Goal: Information Seeking & Learning: Learn about a topic

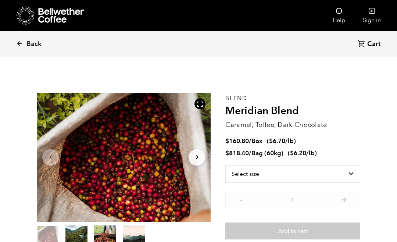
click at [22, 43] on icon at bounding box center [19, 43] width 7 height 7
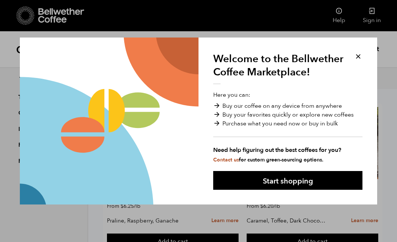
click at [327, 177] on button "Start shopping" at bounding box center [287, 180] width 149 height 19
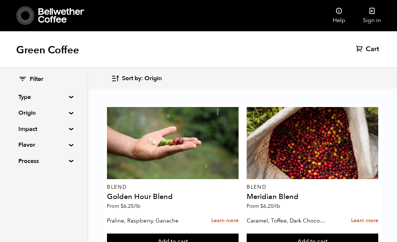
click at [372, 18] on link "Sign in" at bounding box center [372, 15] width 36 height 31
click at [374, 15] on link "Sign in" at bounding box center [372, 15] width 36 height 31
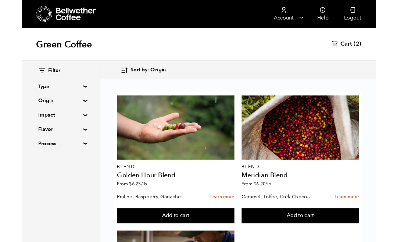
scroll to position [92, 0]
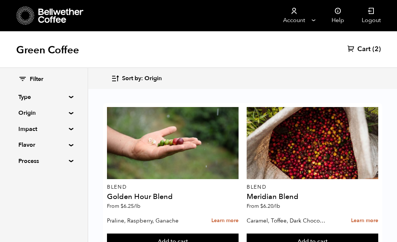
click at [182, 204] on p "From $ 6.25 /lb" at bounding box center [173, 206] width 132 height 5
click at [229, 213] on link "Learn more" at bounding box center [225, 221] width 27 height 16
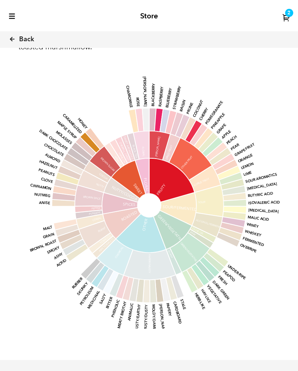
scroll to position [551, 0]
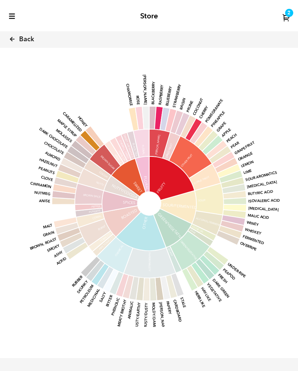
click at [13, 41] on icon at bounding box center [12, 39] width 7 height 7
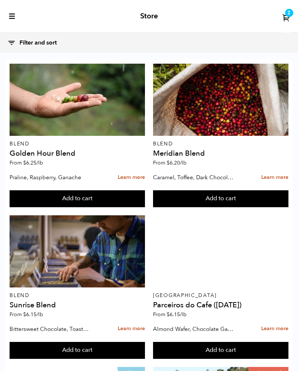
scroll to position [58, 0]
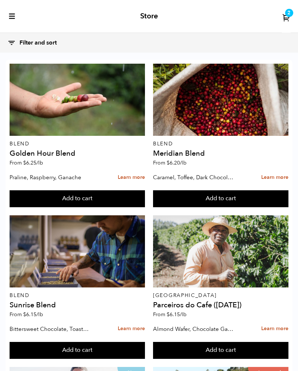
click at [134, 321] on link "Learn more" at bounding box center [131, 329] width 27 height 16
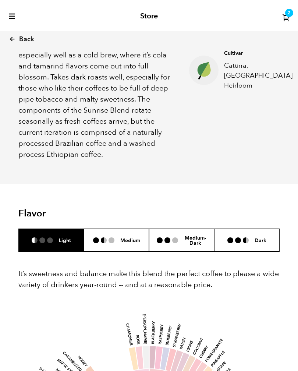
scroll to position [356, 0]
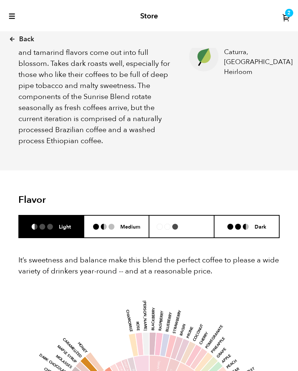
click at [191, 229] on h6 "Medium-Dark" at bounding box center [195, 226] width 22 height 11
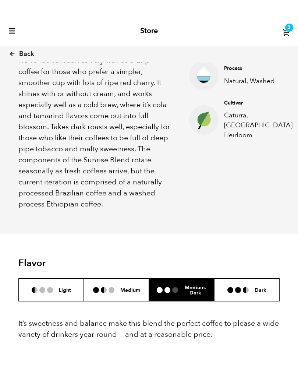
scroll to position [275, 0]
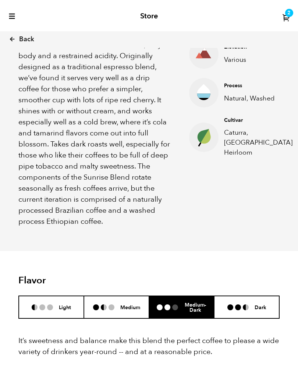
click at [25, 45] on link "Back" at bounding box center [32, 39] width 46 height 25
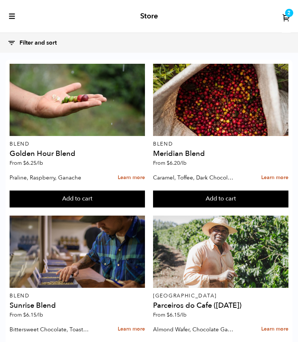
click at [127, 174] on link "Learn more" at bounding box center [131, 178] width 27 height 16
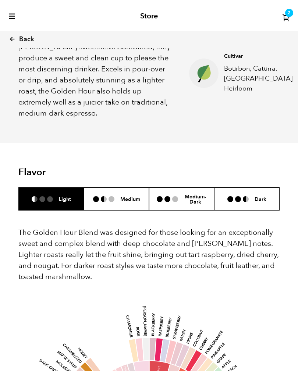
scroll to position [320, 0]
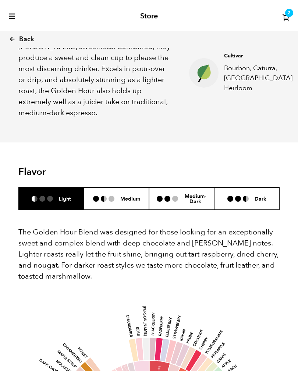
click at [126, 195] on h6 "Medium" at bounding box center [130, 198] width 20 height 6
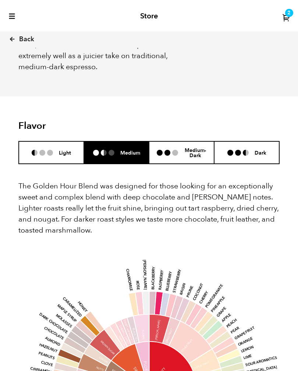
scroll to position [379, 0]
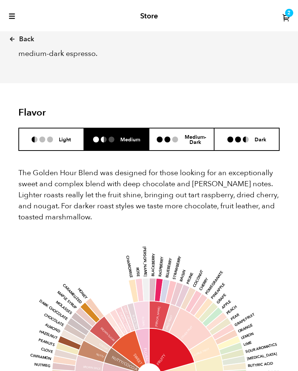
click at [68, 130] on li "Light" at bounding box center [51, 139] width 65 height 22
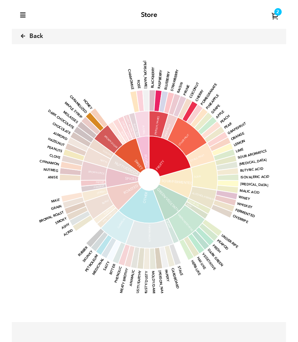
scroll to position [587, 0]
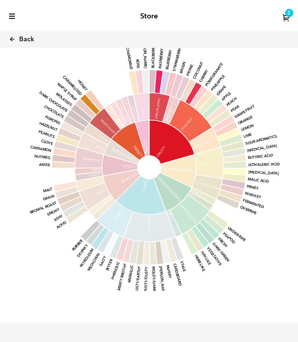
click at [15, 38] on icon at bounding box center [12, 39] width 7 height 7
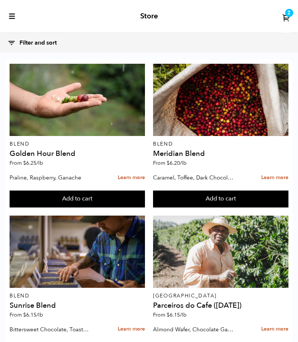
click at [131, 327] on link "Learn more" at bounding box center [131, 329] width 27 height 16
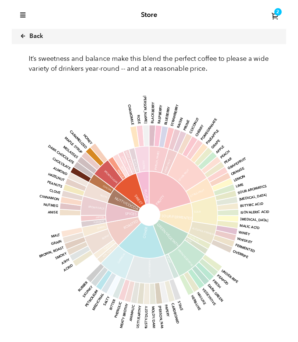
scroll to position [582, 0]
